Goal: Information Seeking & Learning: Learn about a topic

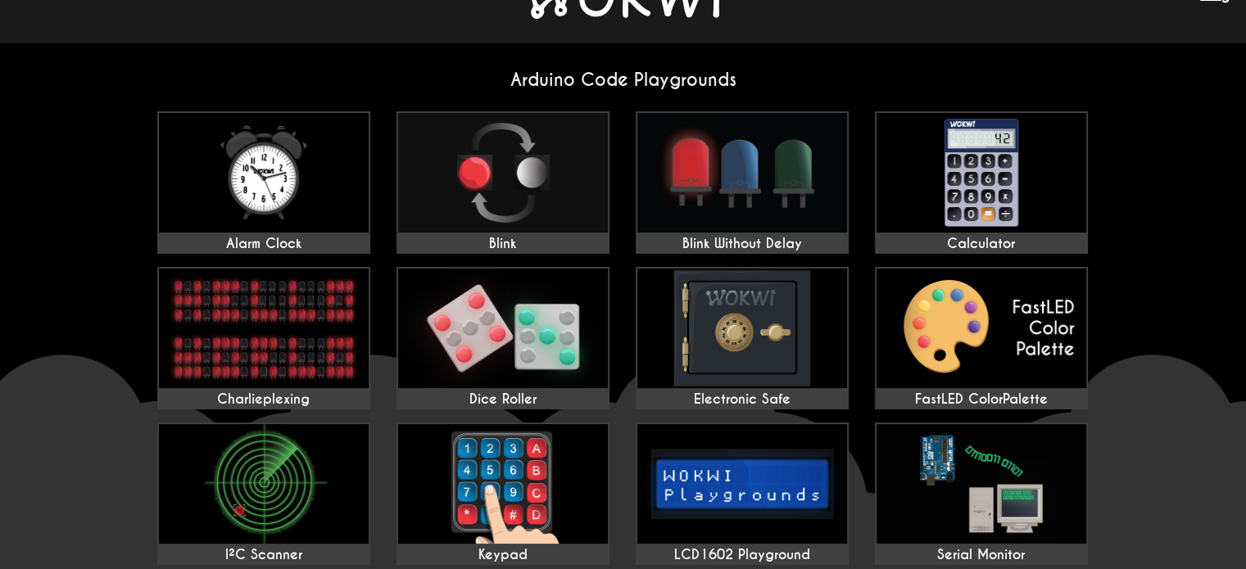
scroll to position [82, 0]
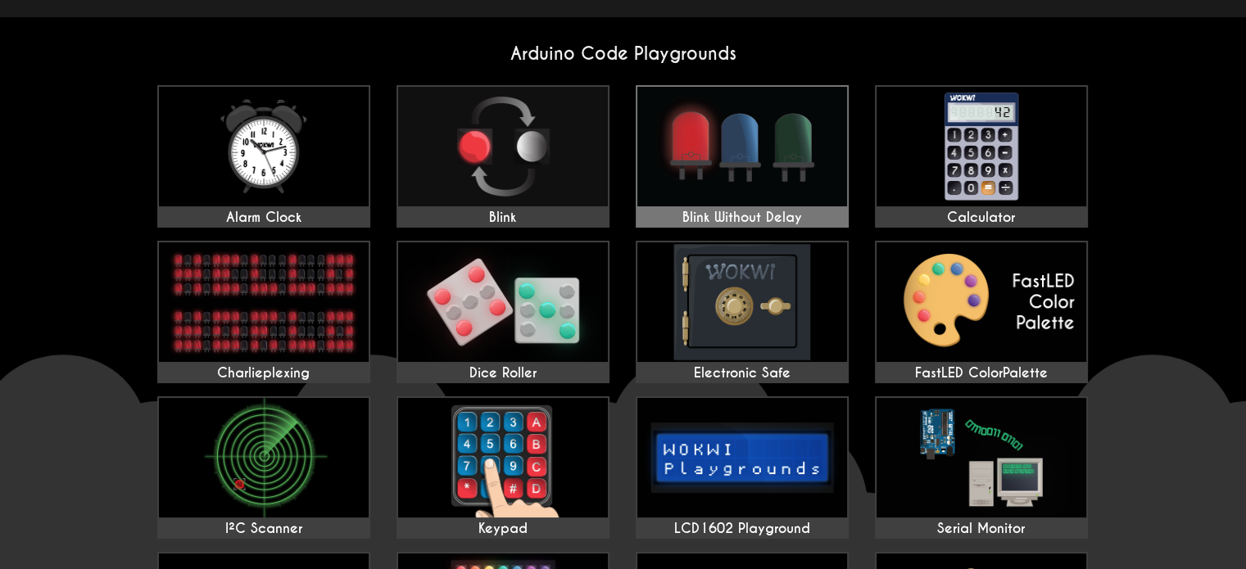
click at [785, 173] on img at bounding box center [742, 147] width 210 height 120
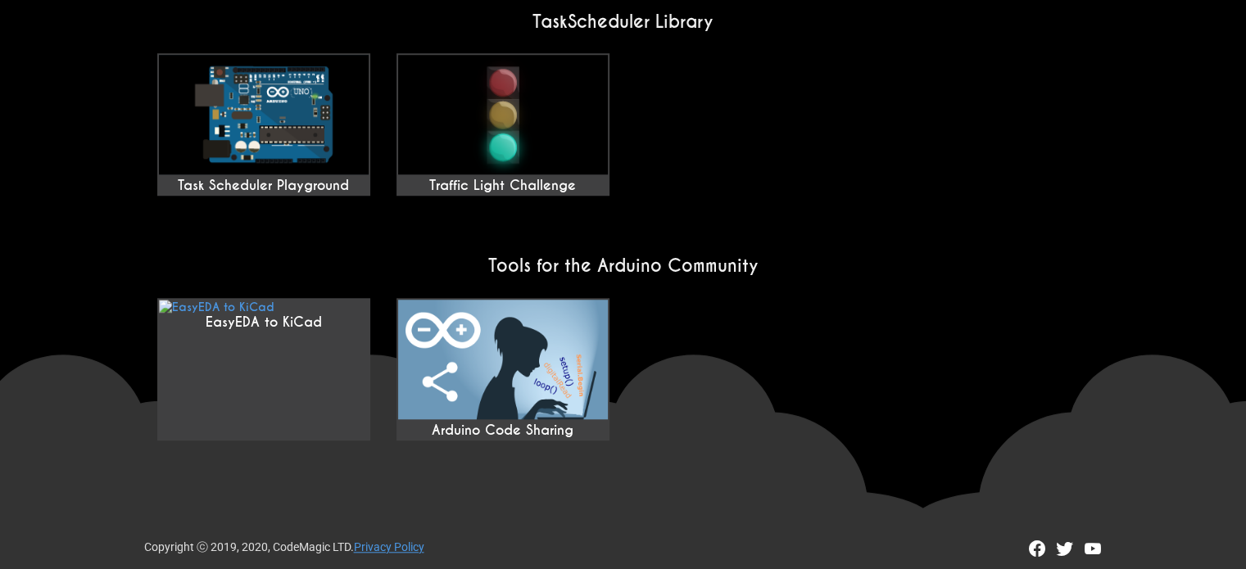
scroll to position [1410, 0]
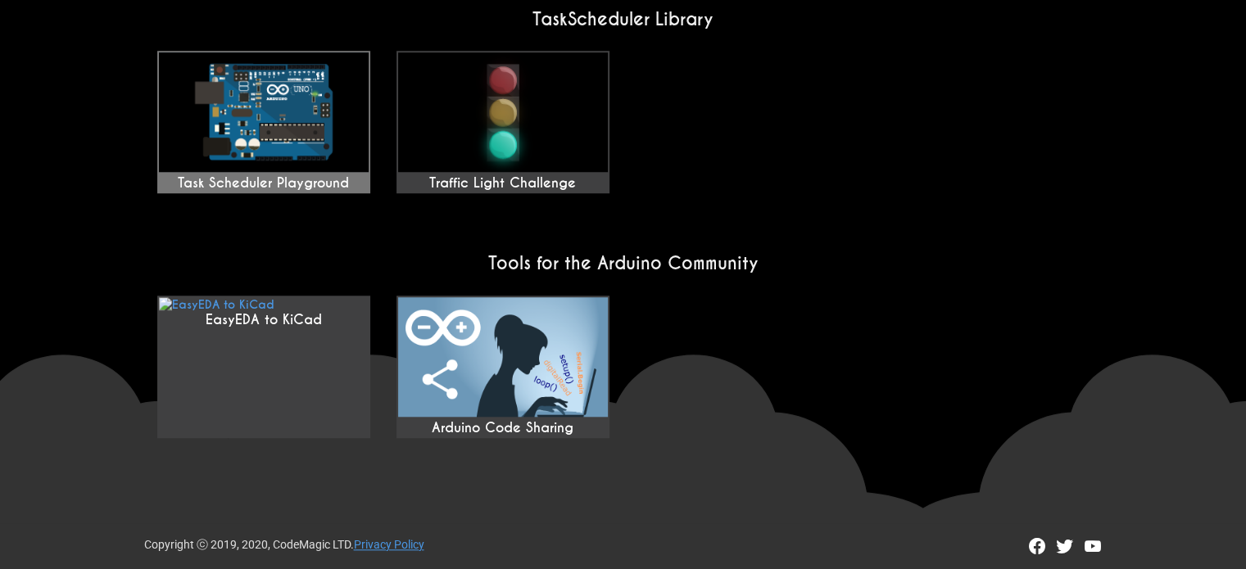
click at [200, 133] on img at bounding box center [264, 112] width 210 height 120
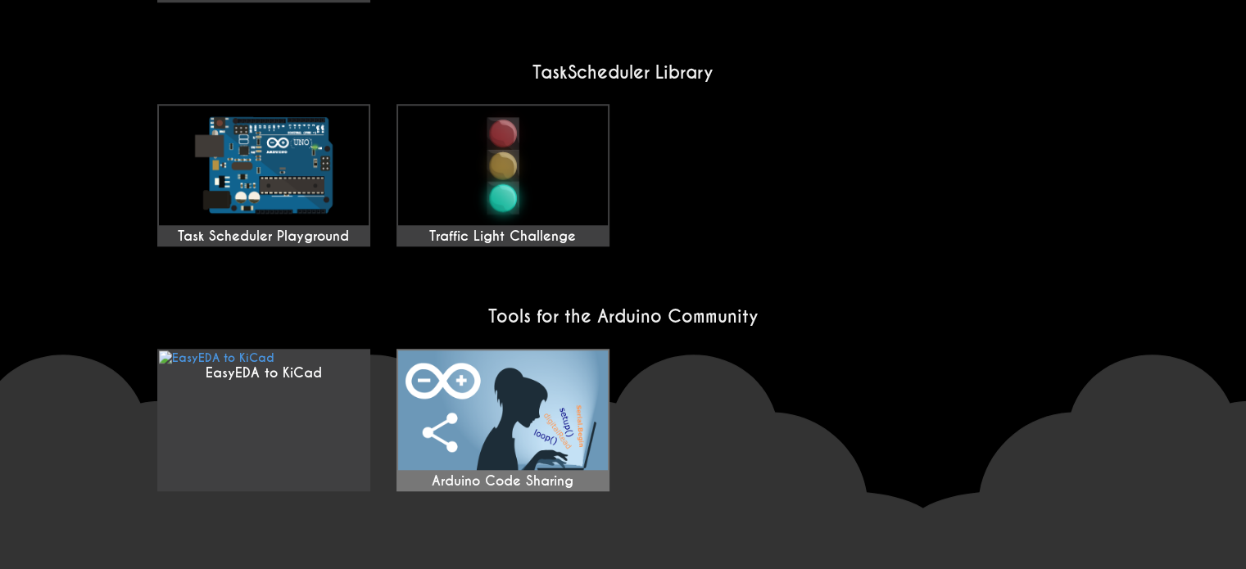
scroll to position [1328, 0]
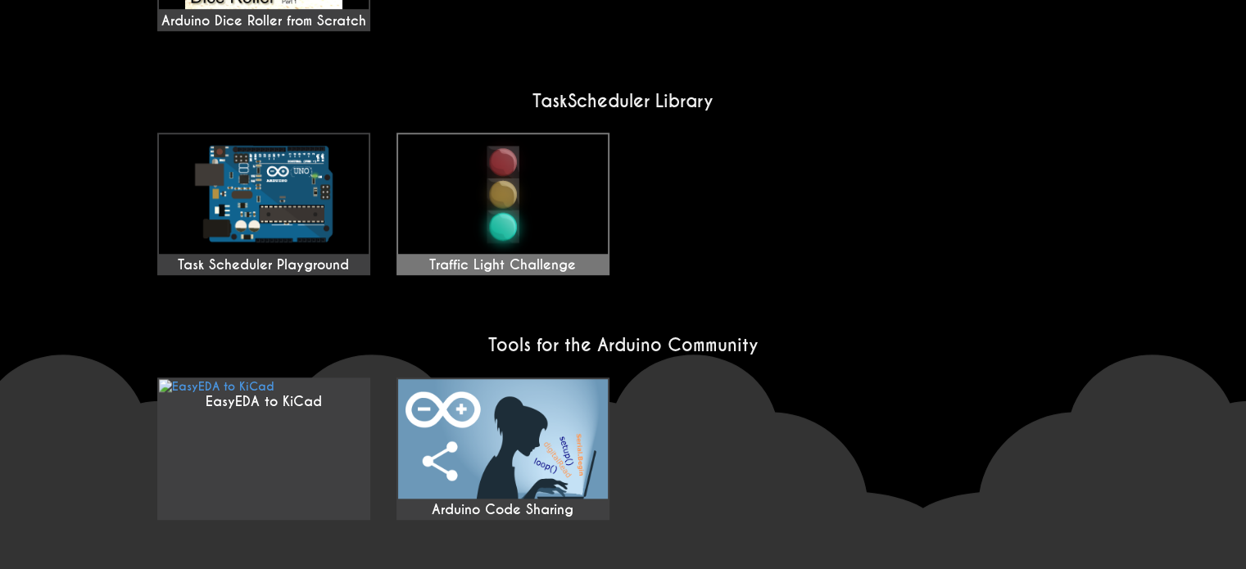
click at [573, 246] on img at bounding box center [503, 194] width 210 height 120
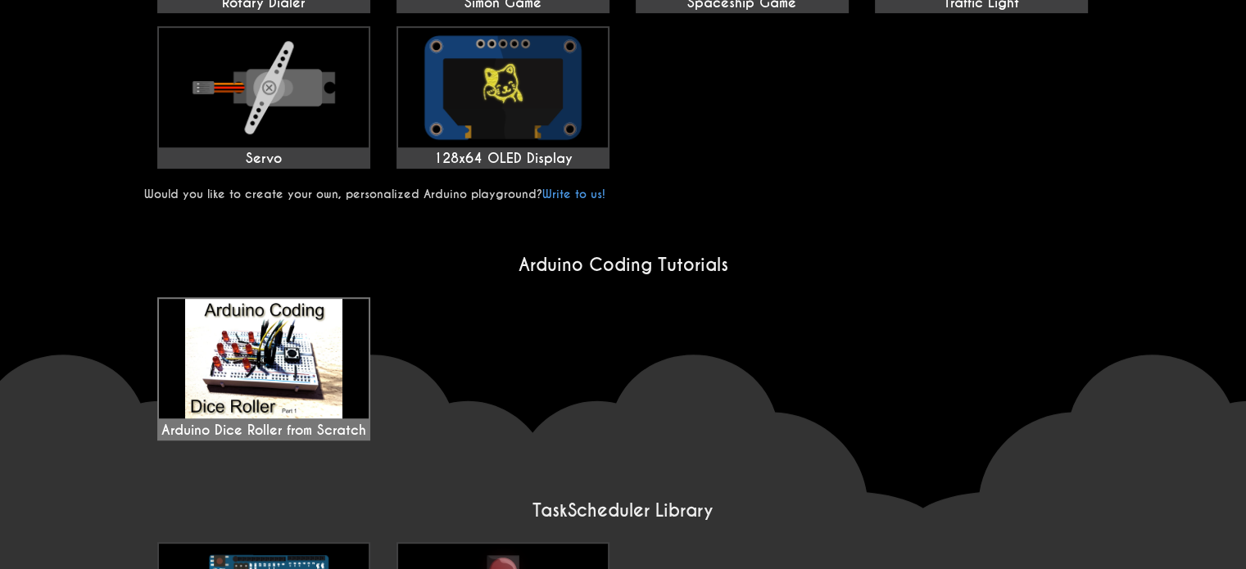
click at [332, 332] on img at bounding box center [264, 359] width 210 height 120
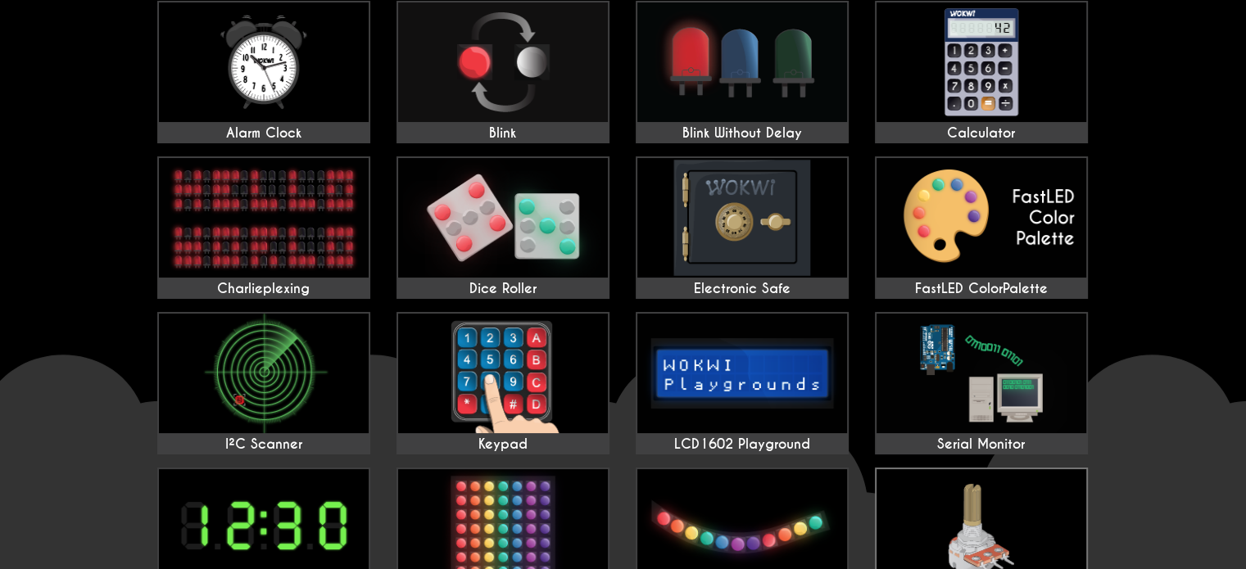
scroll to position [0, 0]
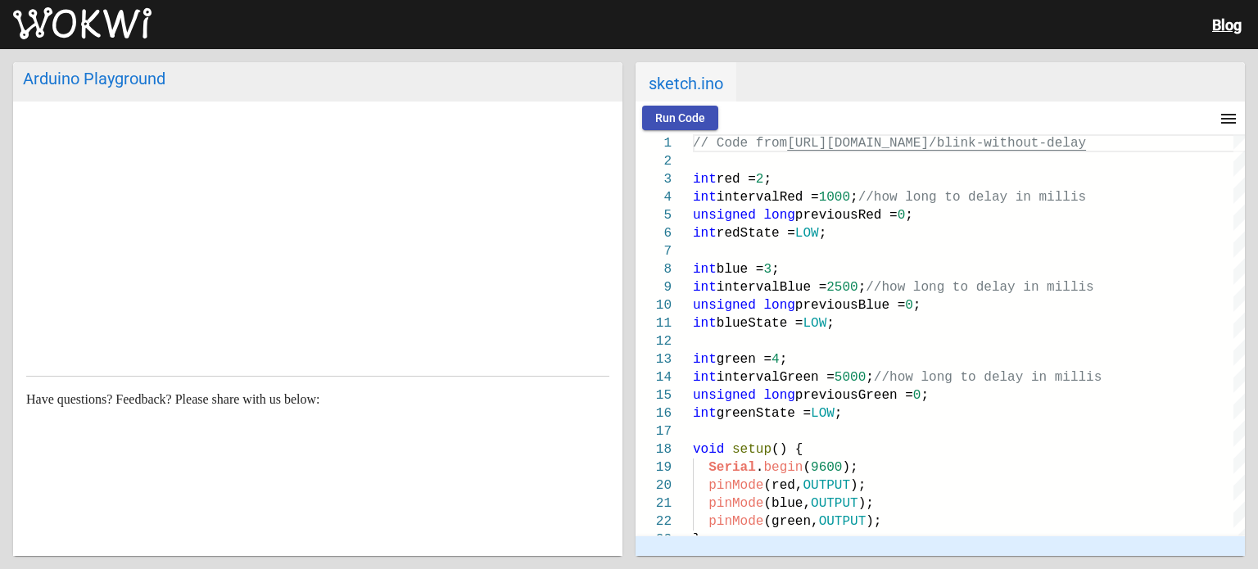
scroll to position [468, 0]
